Goal: Task Accomplishment & Management: Manage account settings

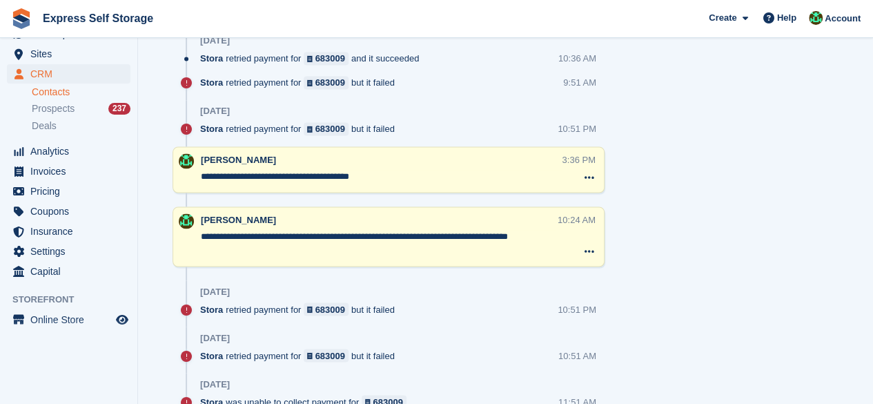
scroll to position [828, 0]
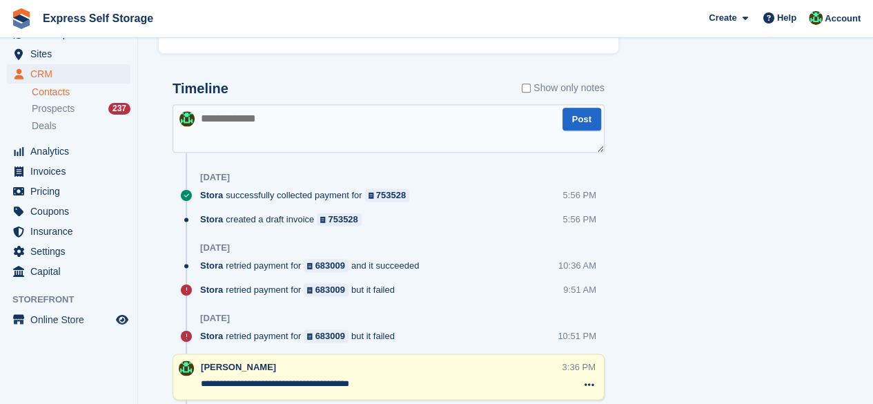
click at [317, 148] on textarea at bounding box center [389, 128] width 432 height 48
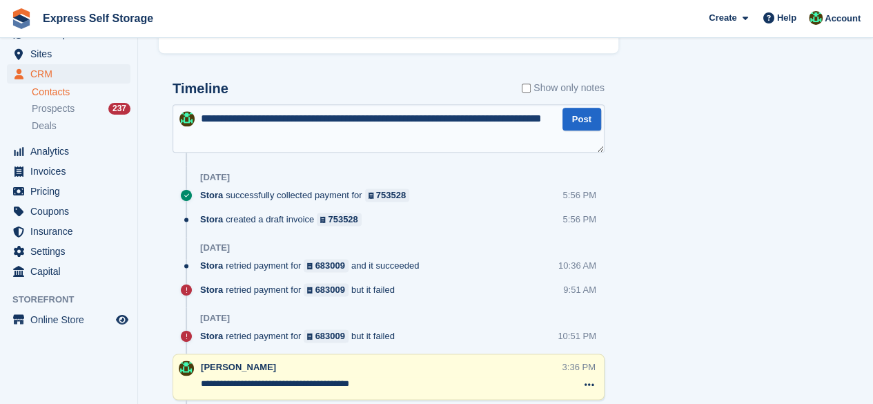
click at [582, 153] on textarea "**********" at bounding box center [389, 128] width 432 height 48
type textarea "**********"
click at [585, 130] on button "Post" at bounding box center [581, 119] width 39 height 23
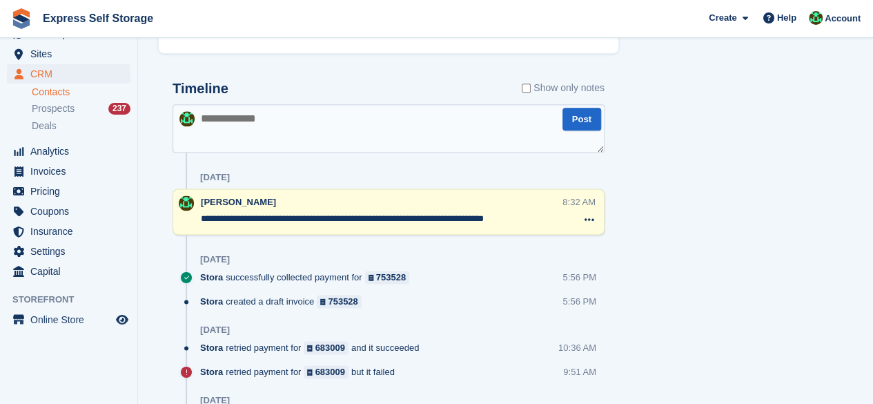
click at [343, 153] on textarea at bounding box center [389, 128] width 432 height 48
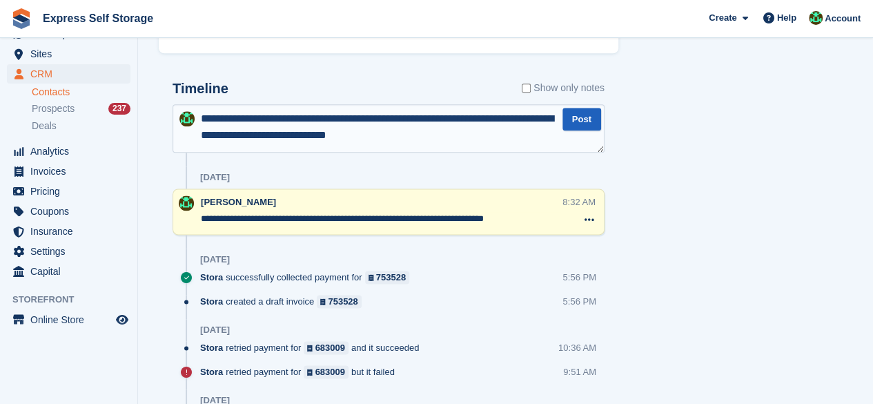
type textarea "**********"
click at [566, 130] on button "Post" at bounding box center [581, 119] width 39 height 23
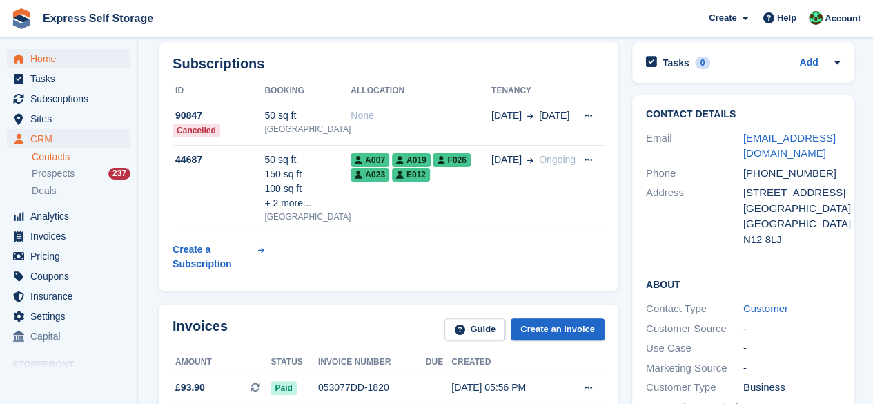
scroll to position [0, 0]
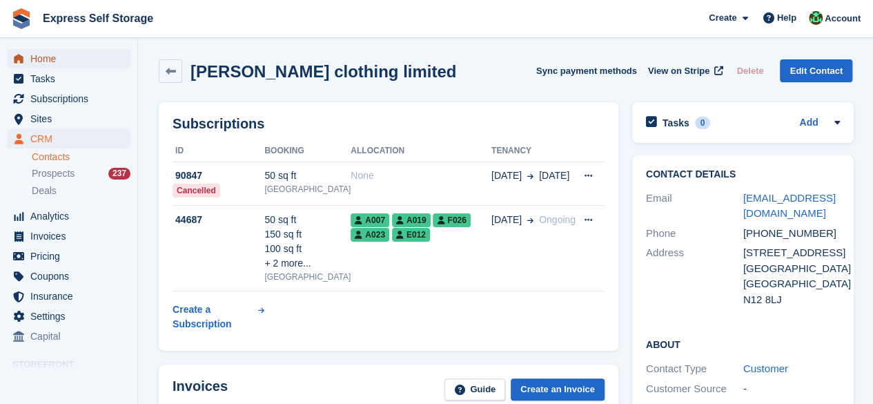
click at [54, 60] on span "Home" at bounding box center [71, 58] width 83 height 19
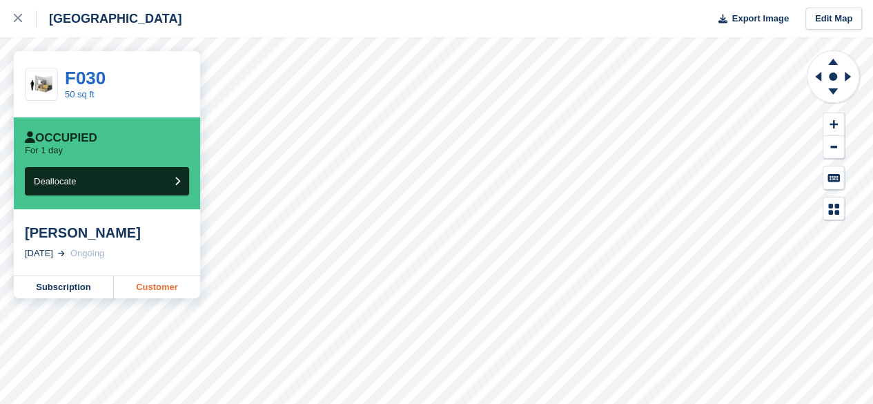
click at [173, 284] on link "Customer" at bounding box center [157, 287] width 86 height 22
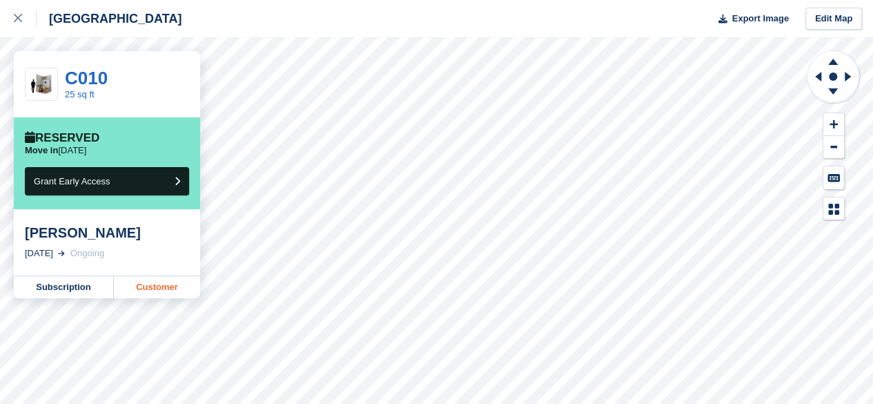
click at [164, 282] on link "Customer" at bounding box center [157, 287] width 86 height 22
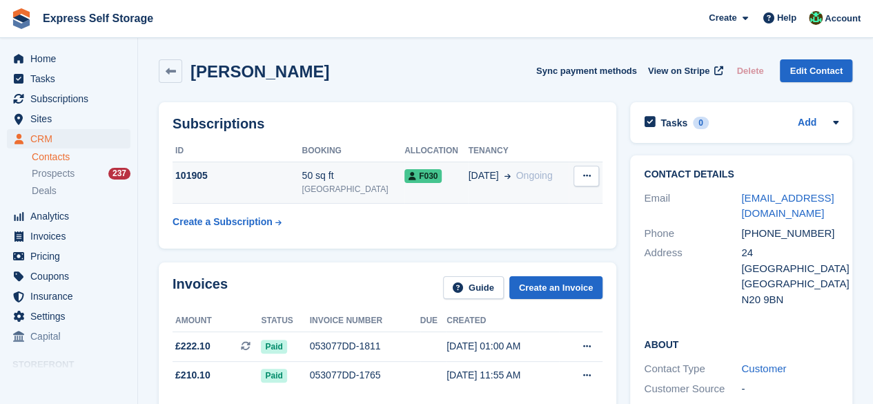
click at [540, 181] on div "27 Aug Ongoing" at bounding box center [518, 175] width 100 height 14
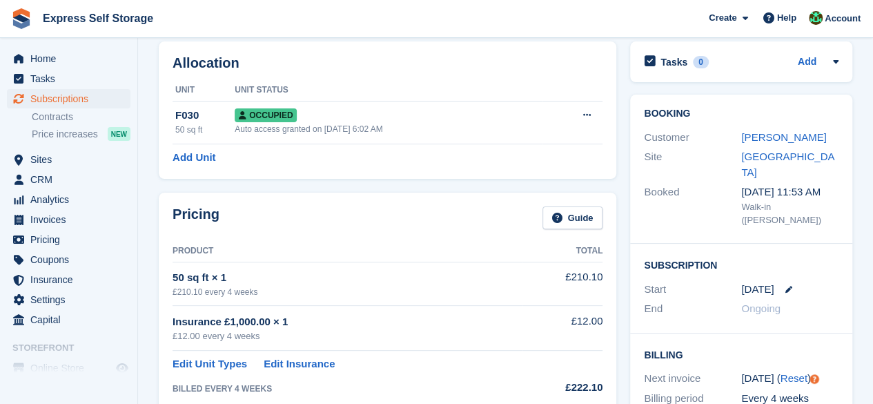
scroll to position [138, 0]
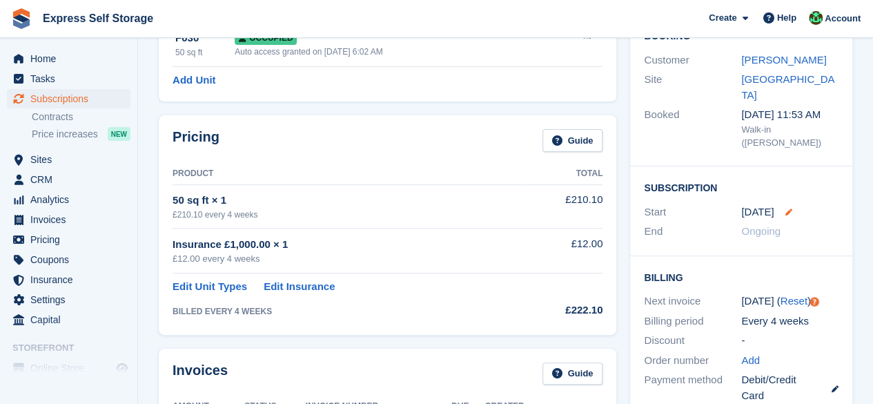
click at [788, 208] on icon at bounding box center [788, 211] width 7 height 7
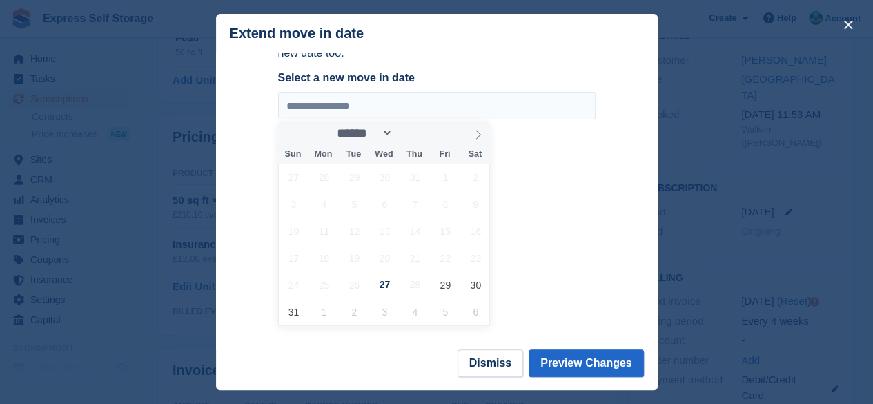
scroll to position [95, 0]
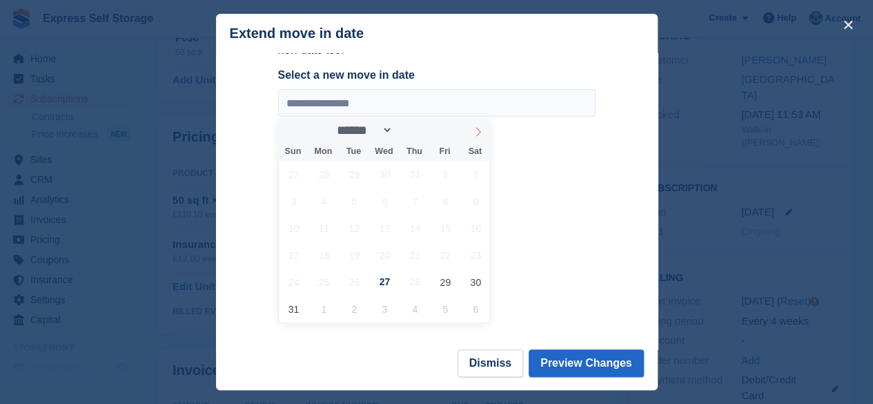
click at [473, 135] on icon at bounding box center [478, 132] width 10 height 10
click at [286, 136] on icon at bounding box center [290, 132] width 10 height 10
select select "*"
click at [484, 366] on button "Dismiss" at bounding box center [491, 363] width 66 height 28
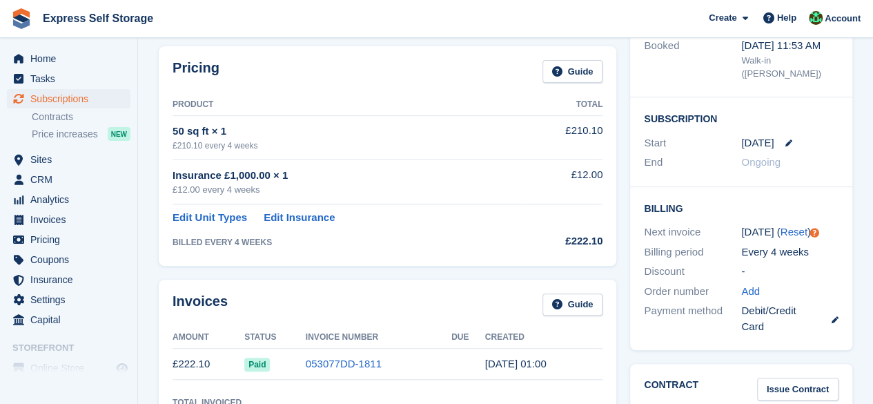
scroll to position [0, 0]
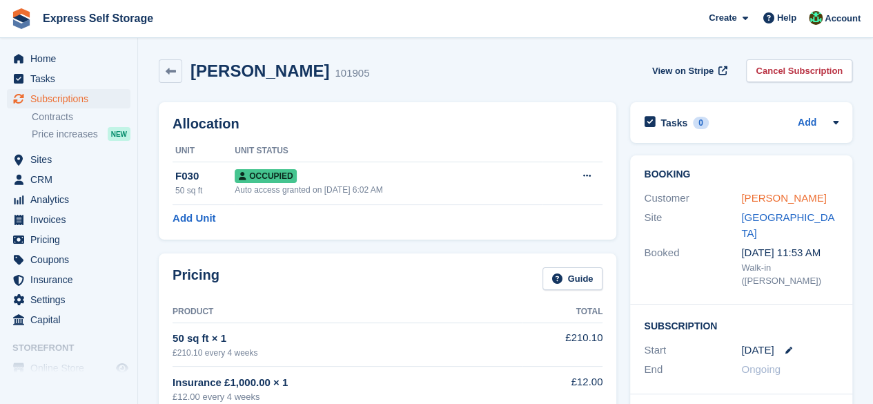
click at [762, 197] on link "Murat Battal" at bounding box center [783, 198] width 85 height 12
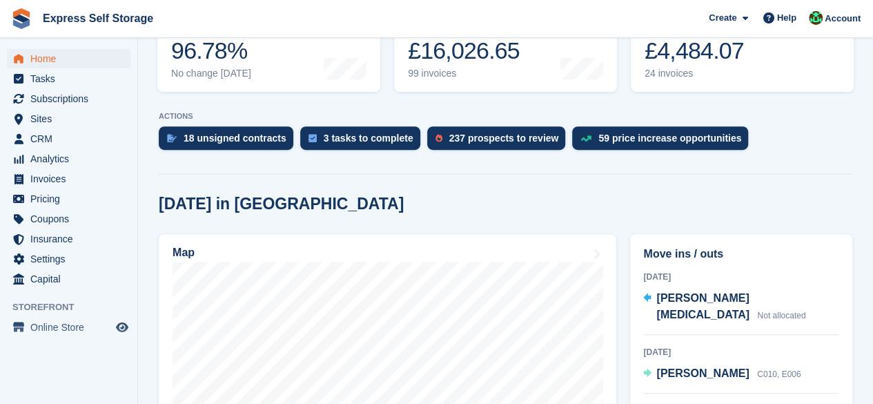
scroll to position [304, 0]
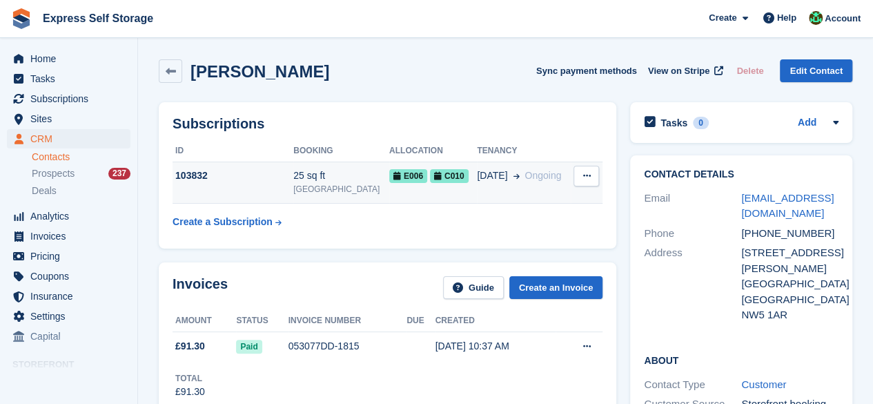
click at [565, 181] on tr "103832 25 sq ft North Finchley E006 C010 30 Aug Ongoing Cancel subscription" at bounding box center [388, 182] width 430 height 42
click at [540, 188] on td "30 Aug Ongoing" at bounding box center [524, 182] width 94 height 42
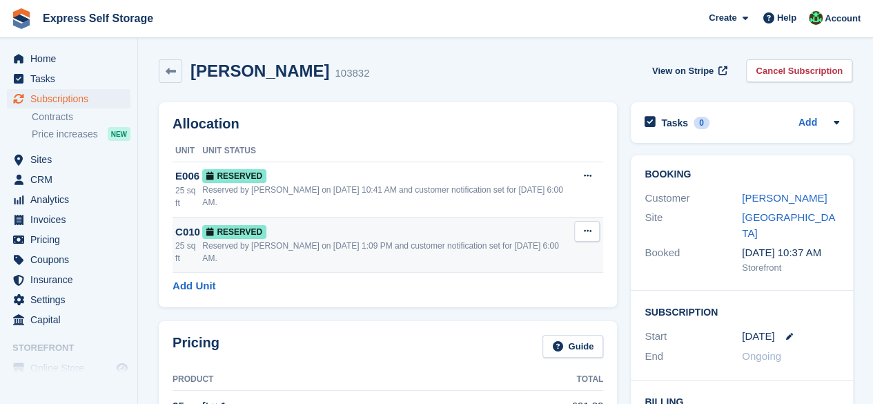
click at [583, 228] on icon at bounding box center [587, 230] width 8 height 9
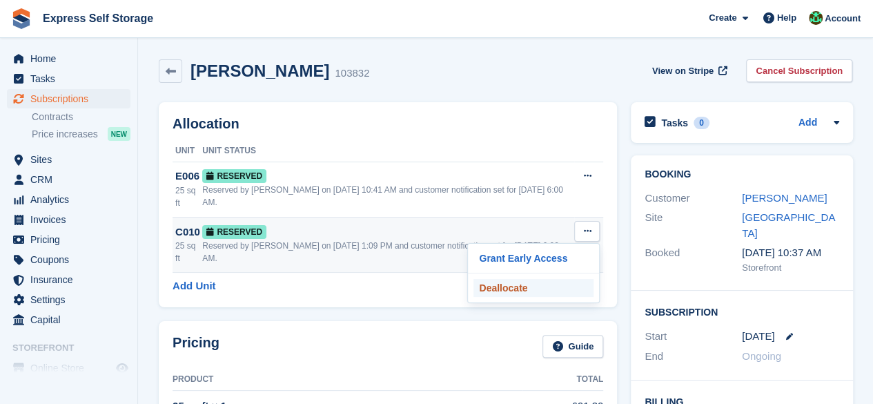
click at [516, 282] on p "Deallocate" at bounding box center [533, 288] width 120 height 18
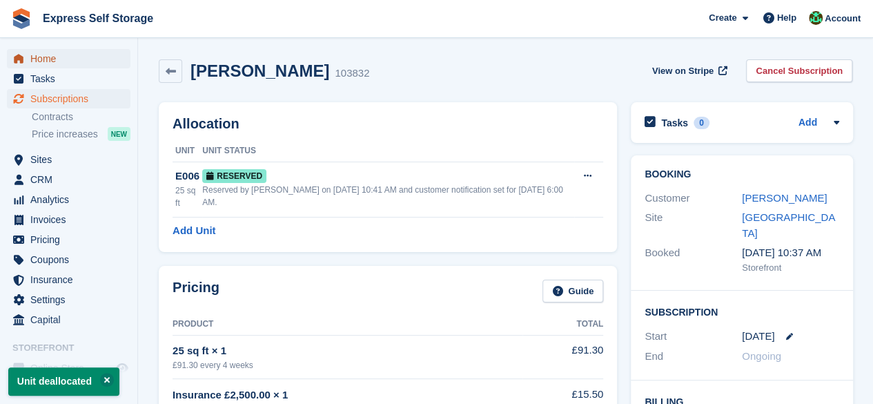
click at [98, 61] on span "Home" at bounding box center [71, 58] width 83 height 19
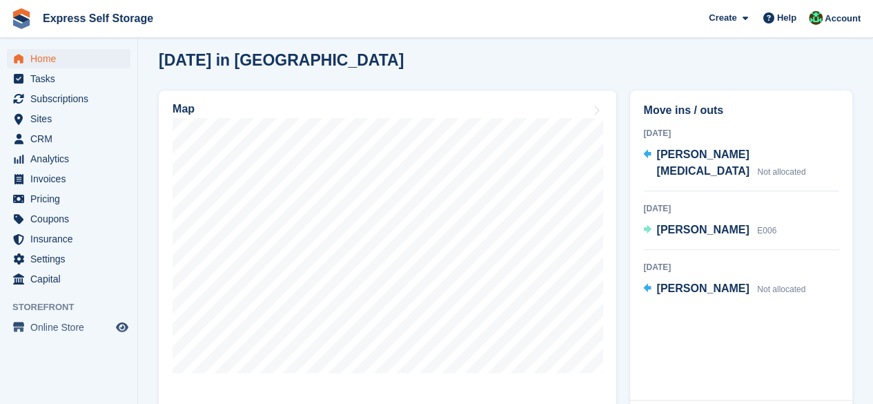
scroll to position [414, 0]
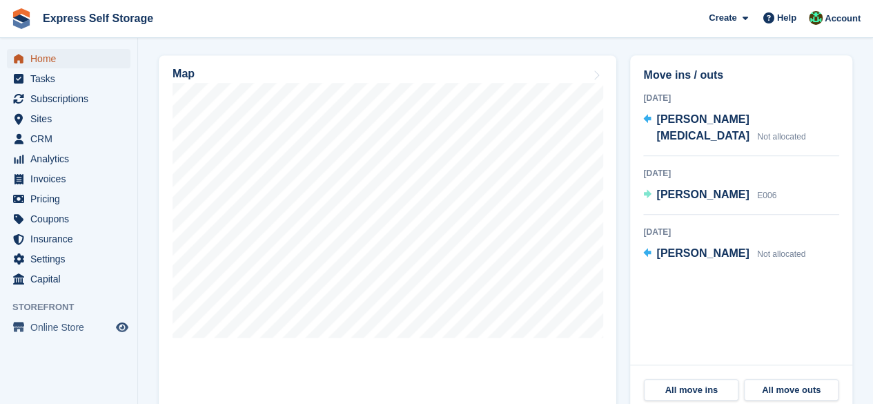
click at [75, 56] on span "Home" at bounding box center [71, 58] width 83 height 19
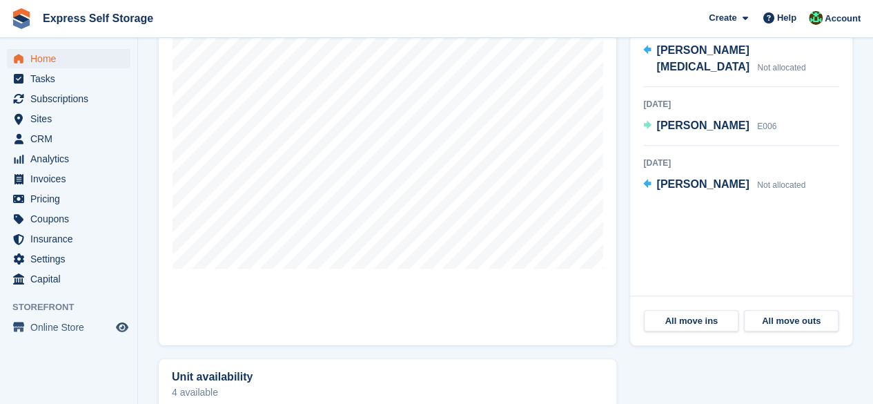
scroll to position [207, 0]
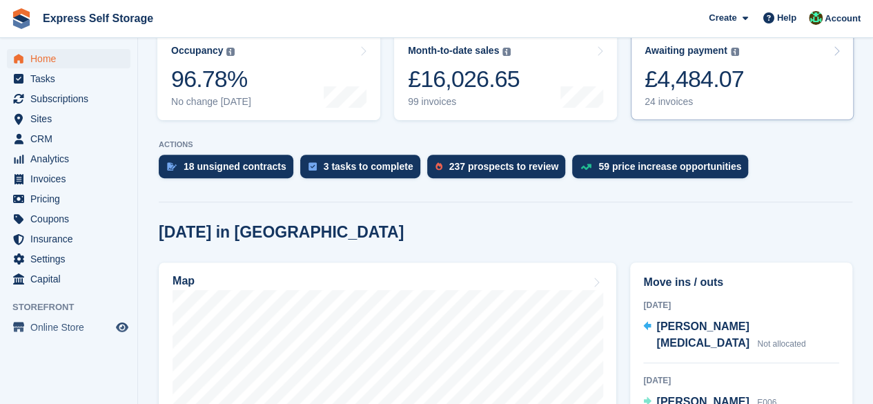
click at [745, 97] on link "Awaiting payment The total outstanding balance on all open invoices. £4,484.07 …" at bounding box center [742, 76] width 223 height 88
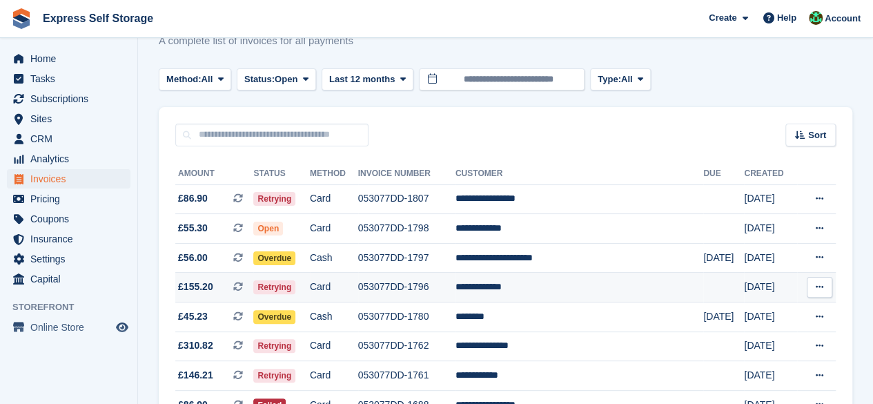
scroll to position [69, 0]
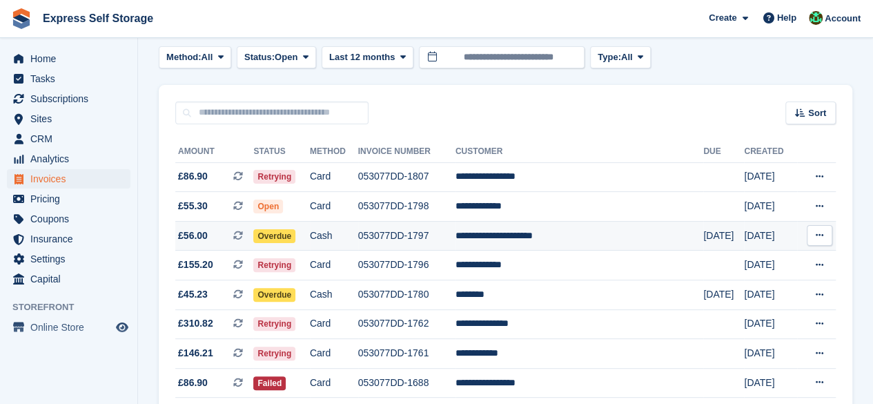
click at [309, 227] on td "Overdue" at bounding box center [281, 236] width 56 height 30
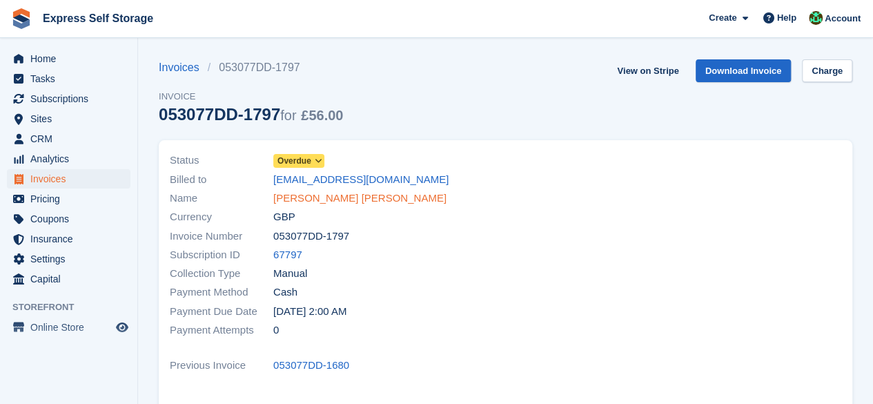
click at [343, 201] on link "[PERSON_NAME] [PERSON_NAME]" at bounding box center [359, 198] width 173 height 16
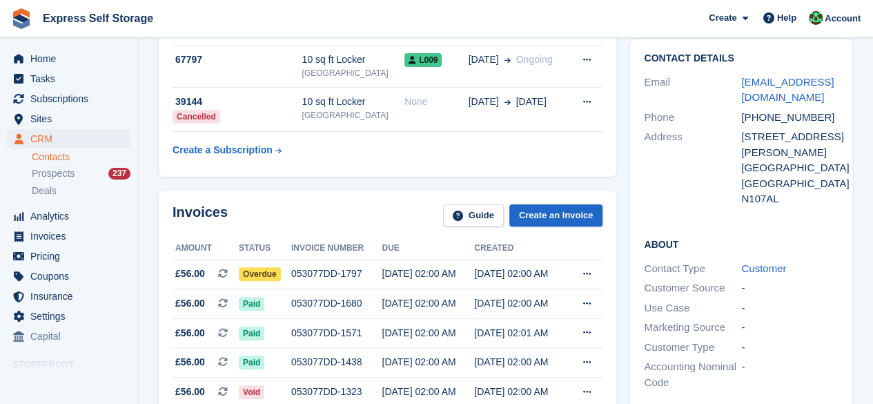
scroll to position [138, 0]
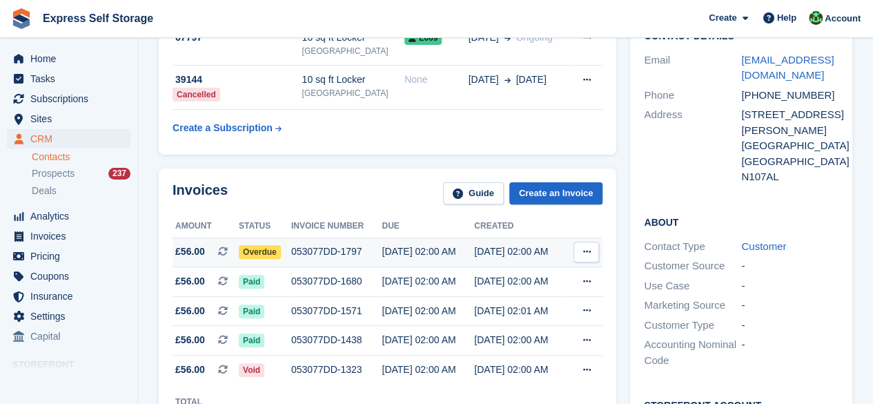
click at [595, 248] on button at bounding box center [586, 252] width 26 height 21
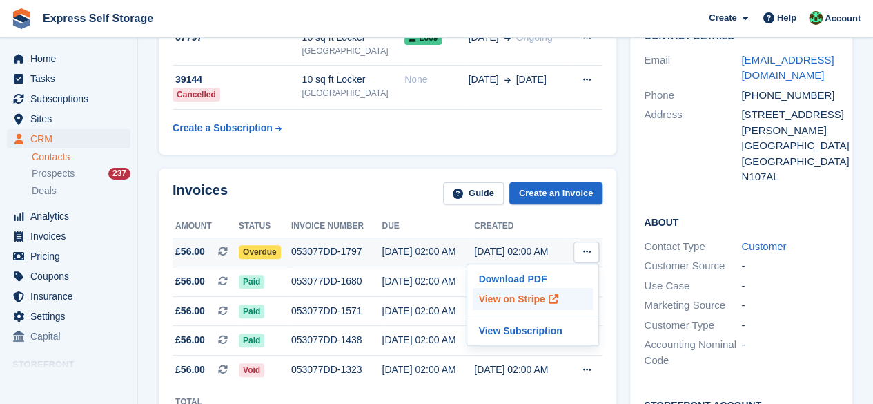
click at [524, 291] on p "View on Stripe" at bounding box center [533, 299] width 120 height 22
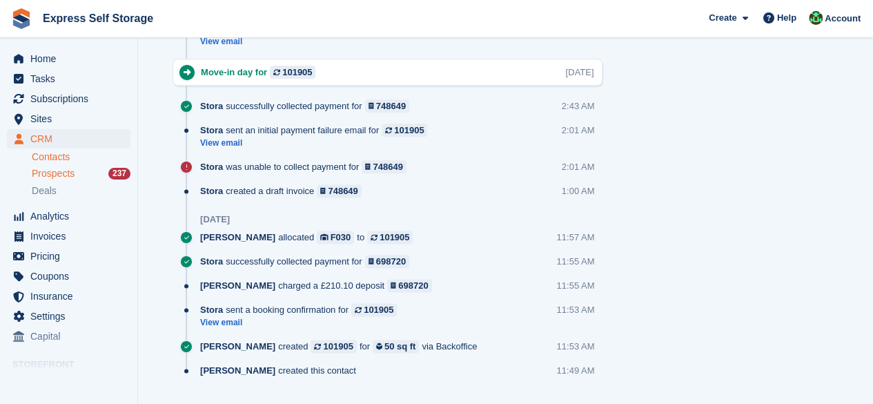
scroll to position [828, 0]
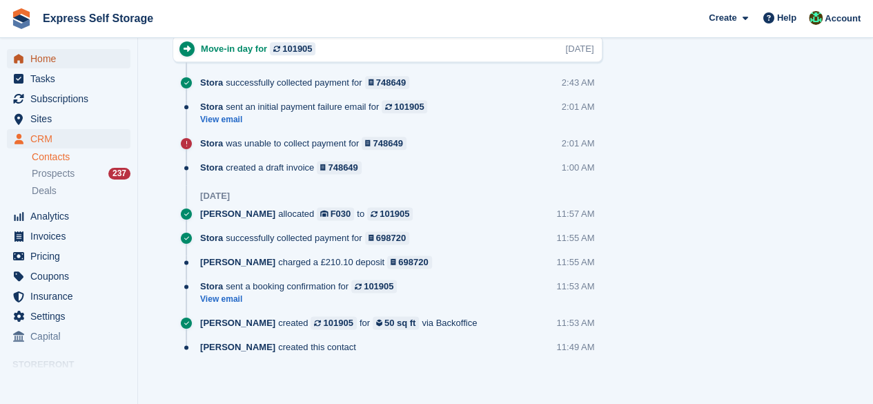
click at [51, 68] on span "Home" at bounding box center [71, 58] width 83 height 19
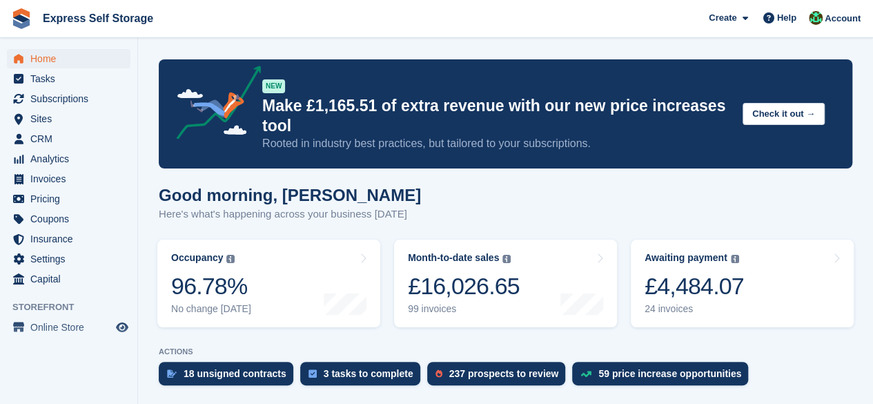
scroll to position [345, 0]
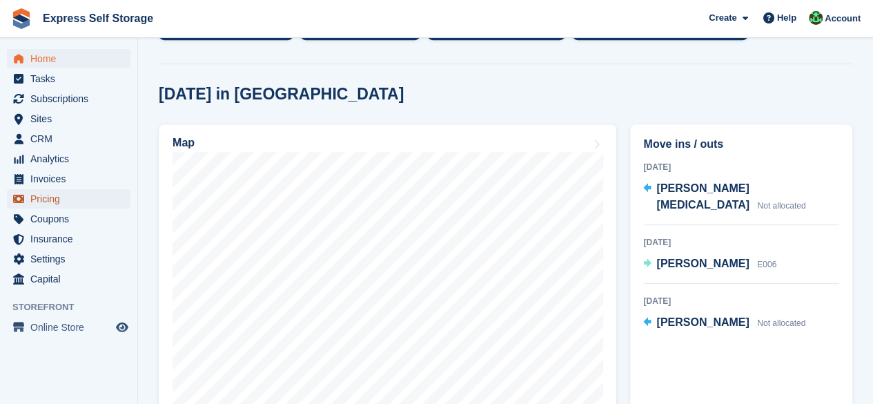
click at [90, 202] on span "Pricing" at bounding box center [71, 198] width 83 height 19
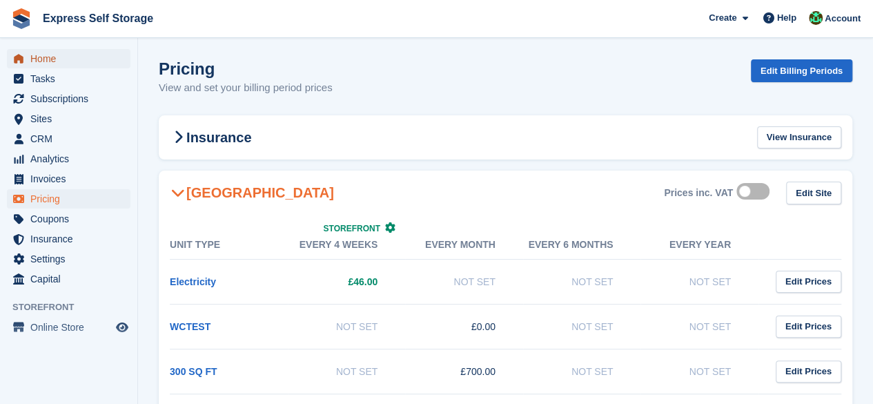
click at [56, 63] on span "Home" at bounding box center [71, 58] width 83 height 19
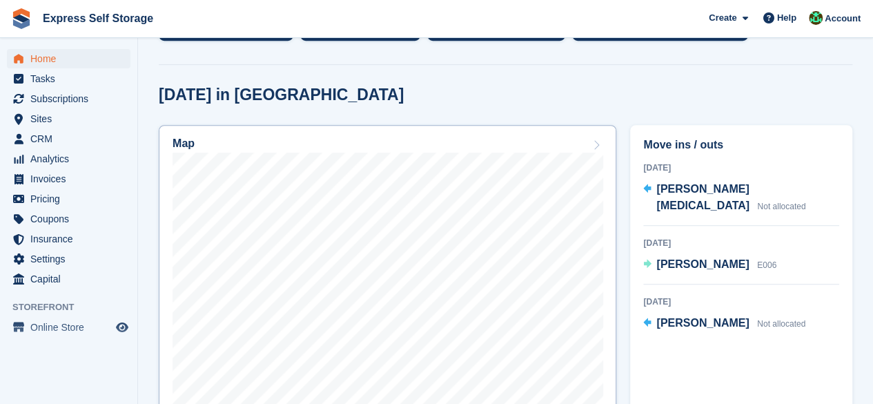
scroll to position [345, 0]
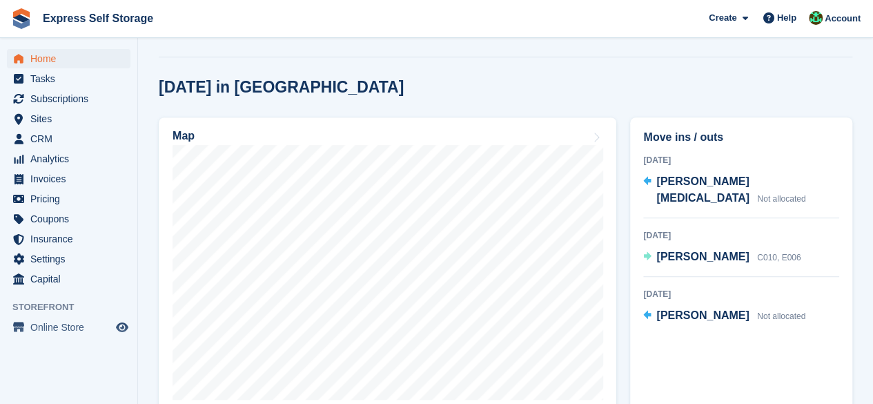
scroll to position [373, 0]
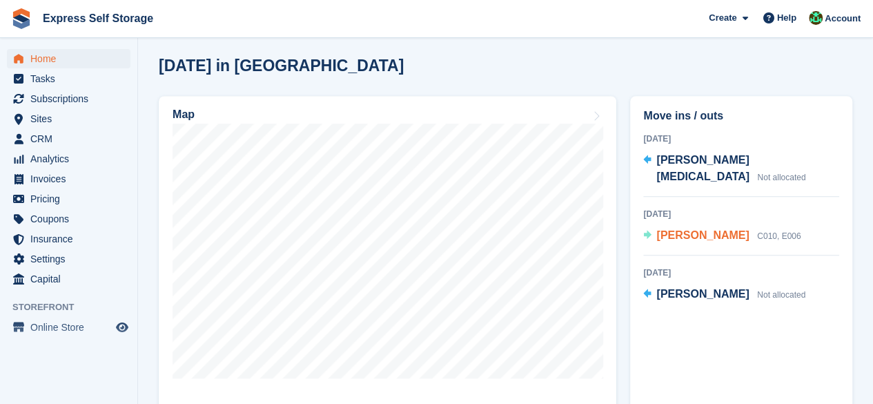
click at [700, 229] on span "Prashant Vaze" at bounding box center [702, 235] width 92 height 12
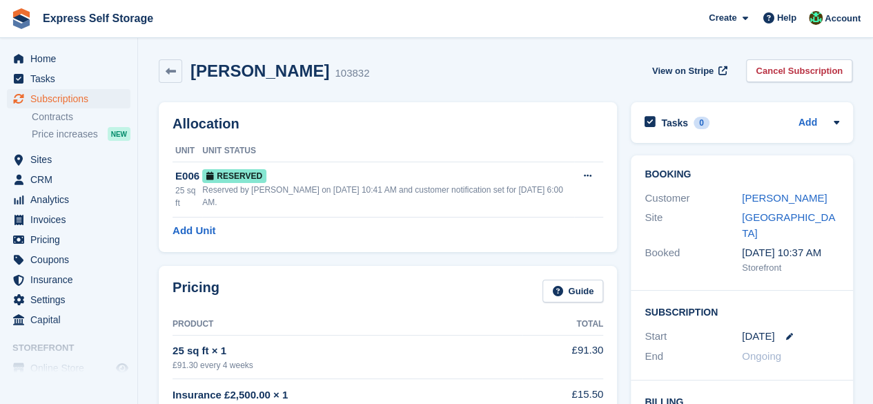
click at [72, 48] on div "Home Tasks Subscriptions Subscriptions Subscriptions Contracts Price increases …" at bounding box center [68, 186] width 137 height 286
click at [72, 57] on span "Home" at bounding box center [71, 58] width 83 height 19
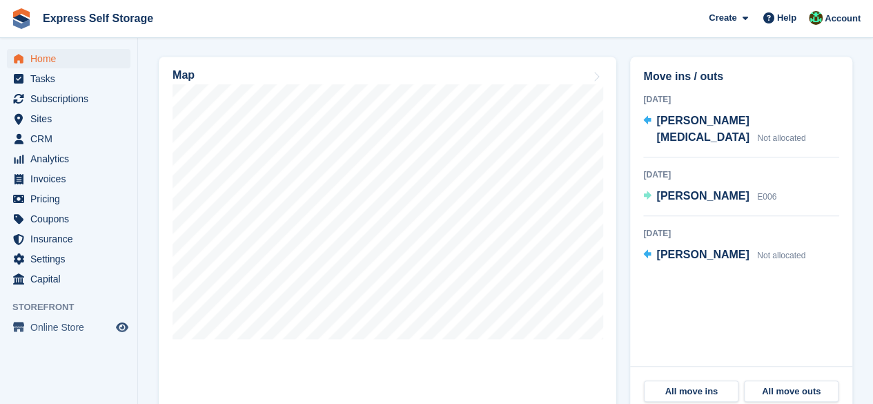
scroll to position [414, 0]
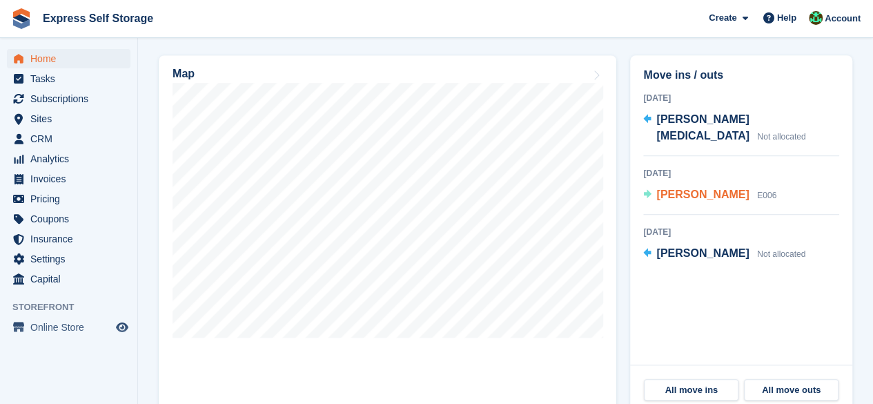
click at [678, 188] on span "[PERSON_NAME]" at bounding box center [702, 194] width 92 height 12
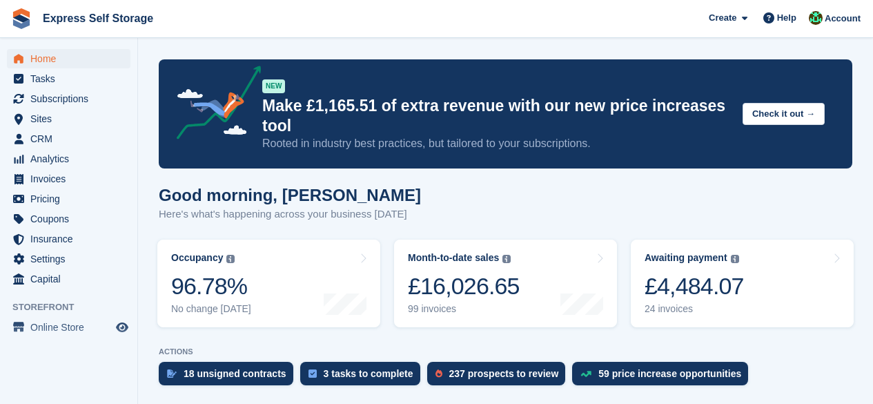
scroll to position [414, 0]
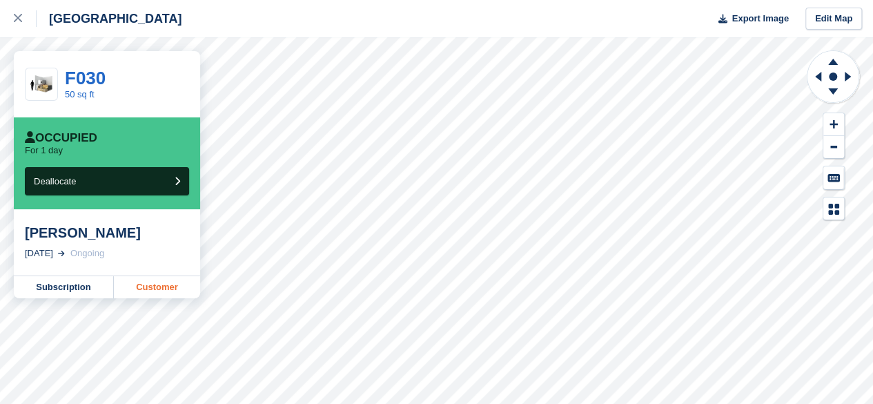
click at [190, 292] on link "Customer" at bounding box center [157, 287] width 86 height 22
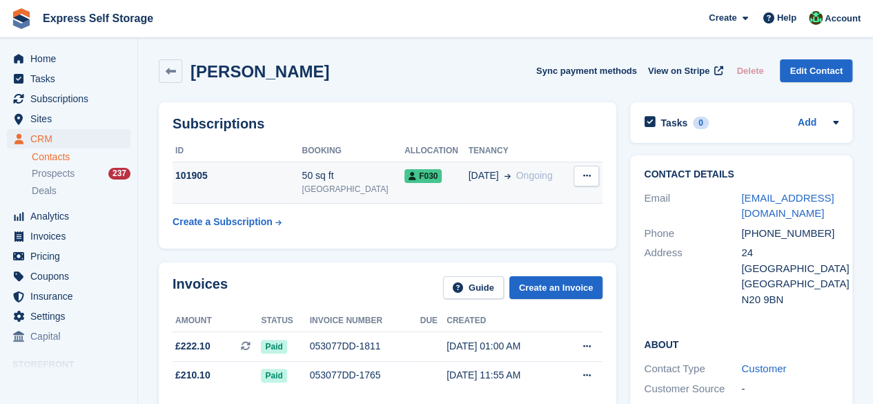
click at [352, 170] on div "50 sq ft" at bounding box center [353, 175] width 103 height 14
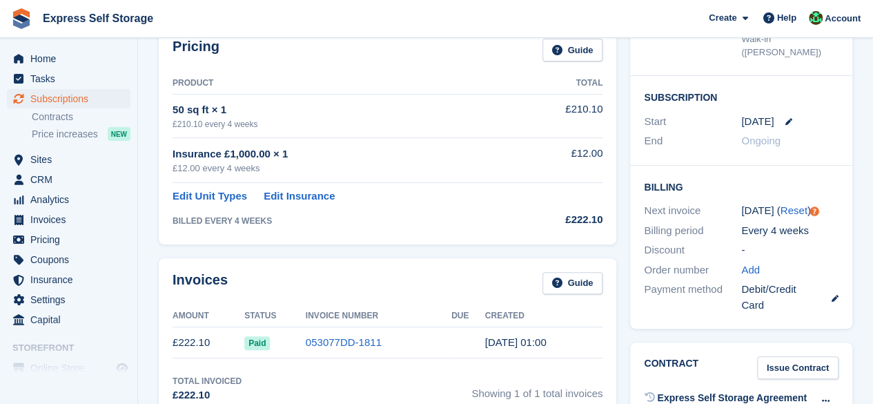
scroll to position [207, 0]
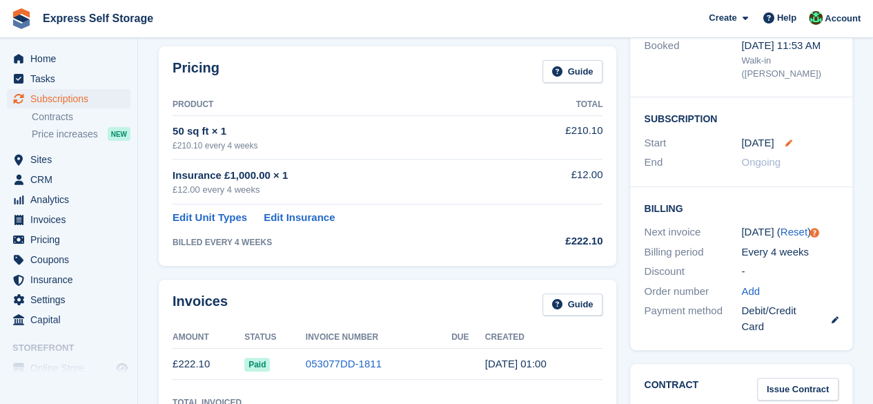
click at [790, 139] on icon at bounding box center [788, 142] width 7 height 7
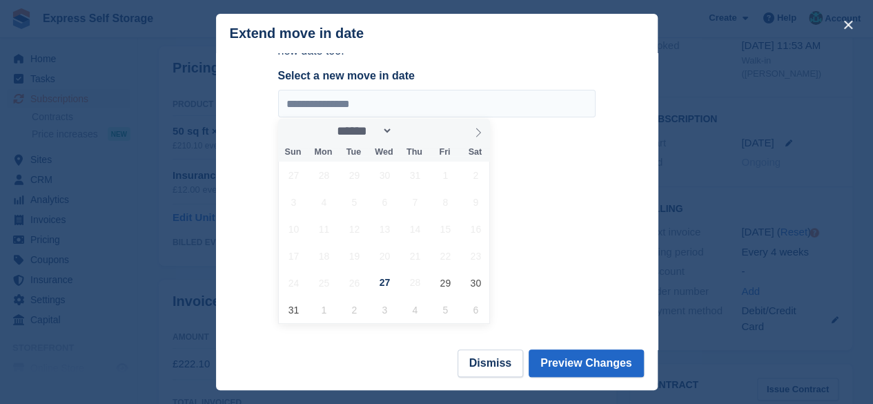
scroll to position [95, 0]
click at [287, 320] on span "31" at bounding box center [293, 308] width 27 height 27
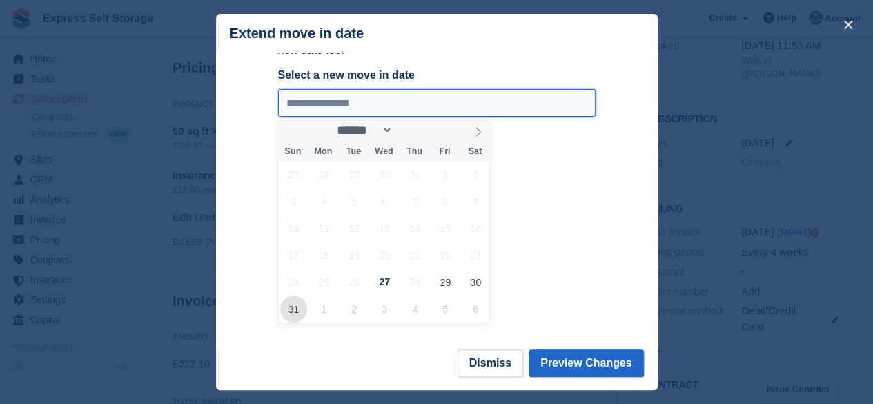
type input "**********"
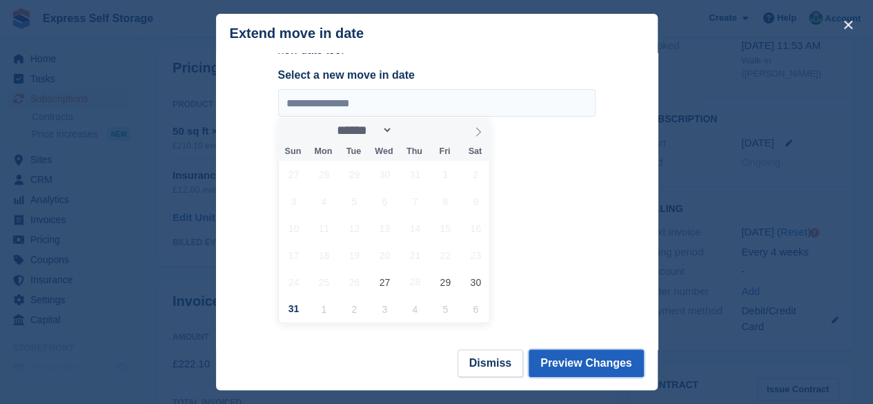
click at [565, 355] on button "Preview Changes" at bounding box center [586, 363] width 115 height 28
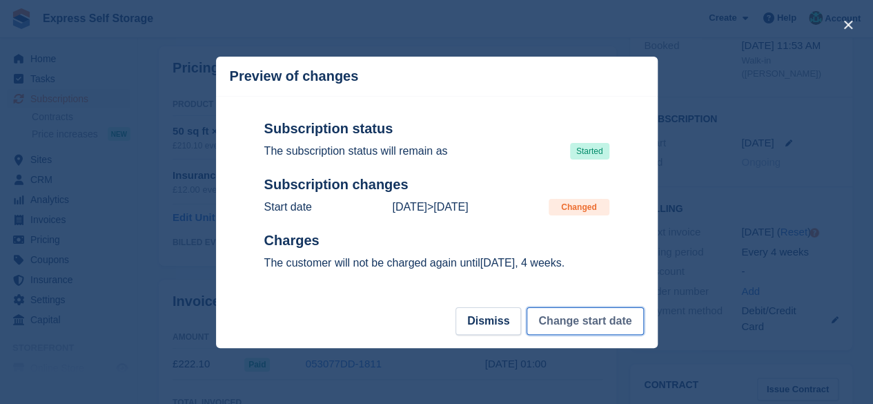
click at [590, 326] on button "Change start date" at bounding box center [585, 321] width 117 height 28
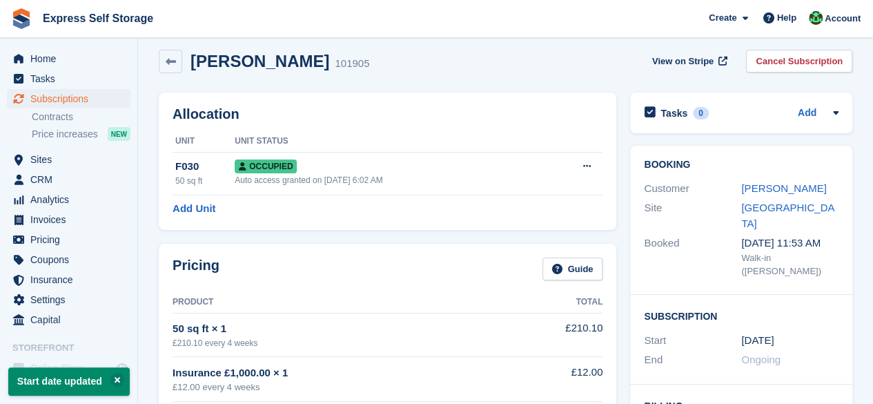
scroll to position [0, 0]
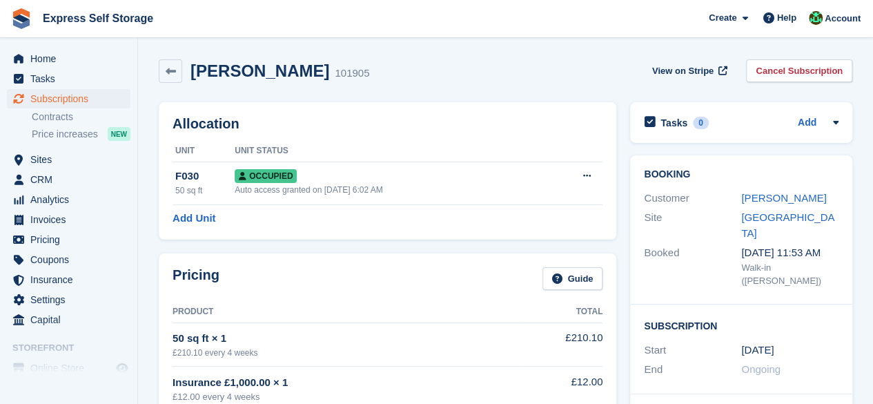
click at [620, 227] on div "Allocation Unit Unit Status F030 50 sq ft Occupied Auto access granted on 27th …" at bounding box center [387, 170] width 471 height 151
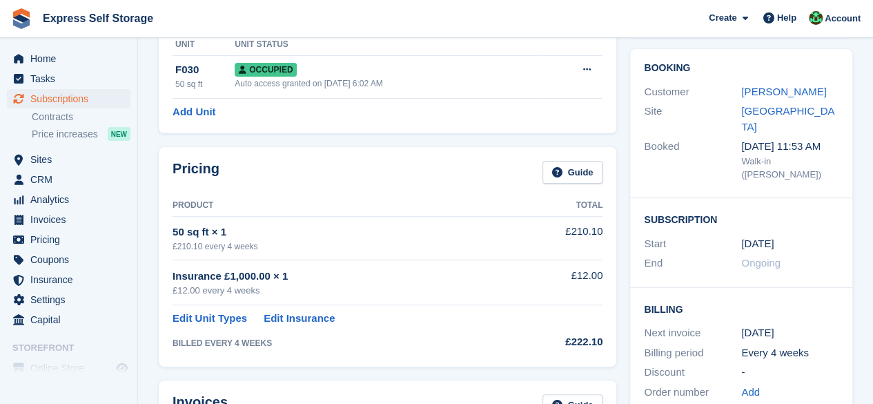
scroll to position [138, 0]
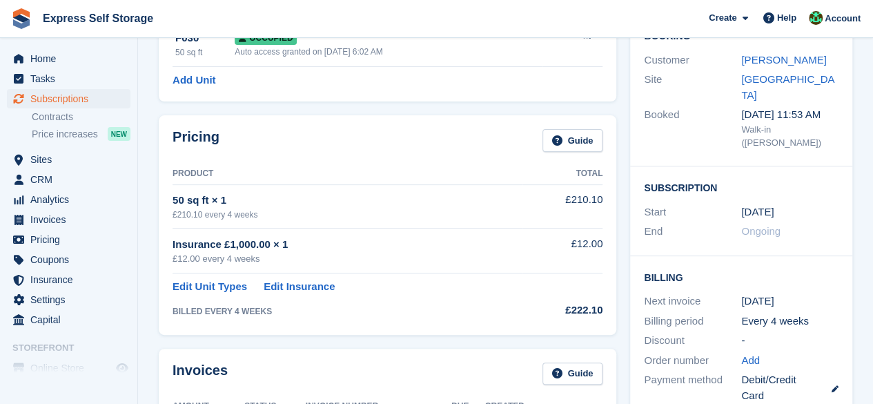
click at [778, 204] on div "31 Aug" at bounding box center [789, 212] width 97 height 16
click at [767, 204] on time "31 Aug" at bounding box center [757, 212] width 32 height 16
click at [616, 112] on div "Pricing Guide Product Total 50 sq ft × 1 £210.10 every 4 weeks £210.10 Insuranc…" at bounding box center [387, 224] width 471 height 233
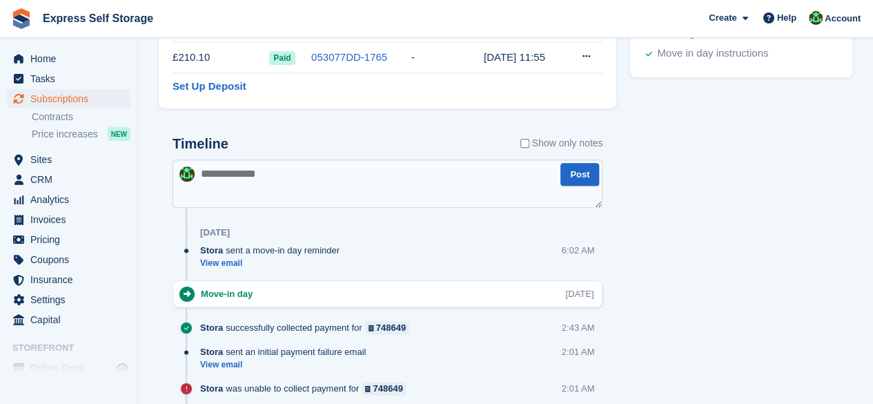
scroll to position [690, 0]
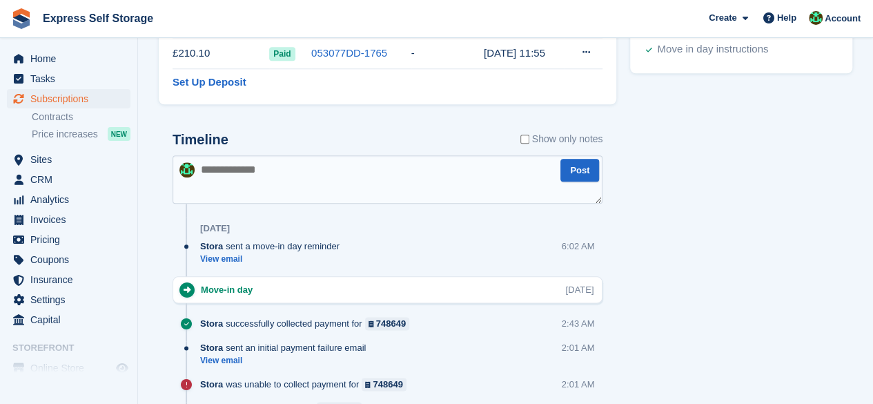
click at [225, 173] on textarea at bounding box center [388, 179] width 430 height 48
type textarea "**********"
click at [573, 170] on button "Post" at bounding box center [579, 170] width 39 height 23
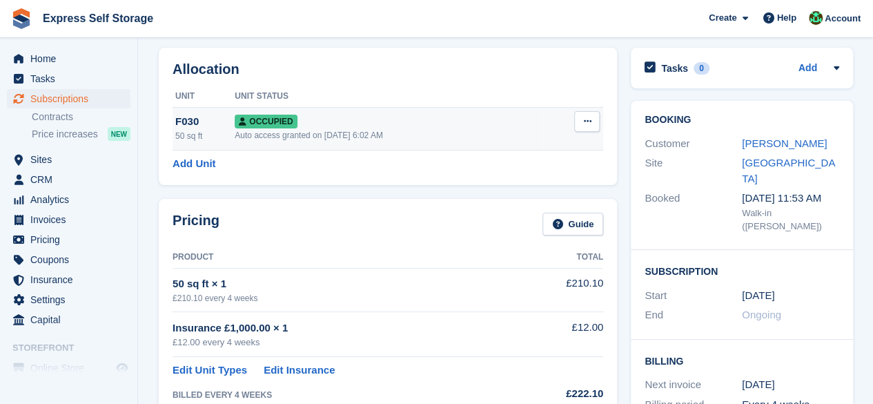
scroll to position [0, 0]
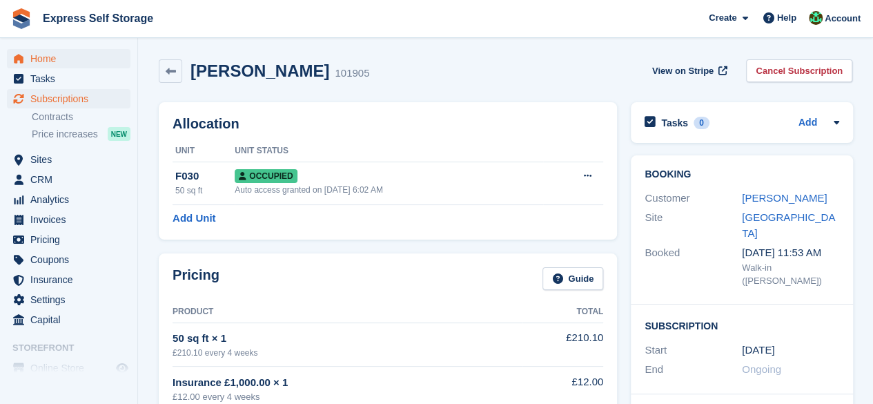
click at [66, 49] on div "Home Tasks Subscriptions Subscriptions Subscriptions Contracts Price increases …" at bounding box center [68, 186] width 137 height 286
click at [66, 50] on span "Home" at bounding box center [71, 58] width 83 height 19
